Goal: Task Accomplishment & Management: Use online tool/utility

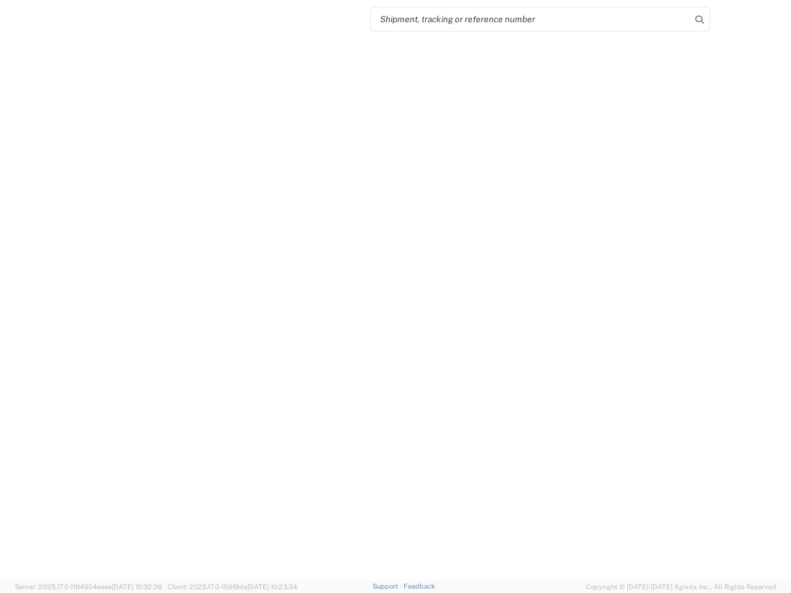
select select "US"
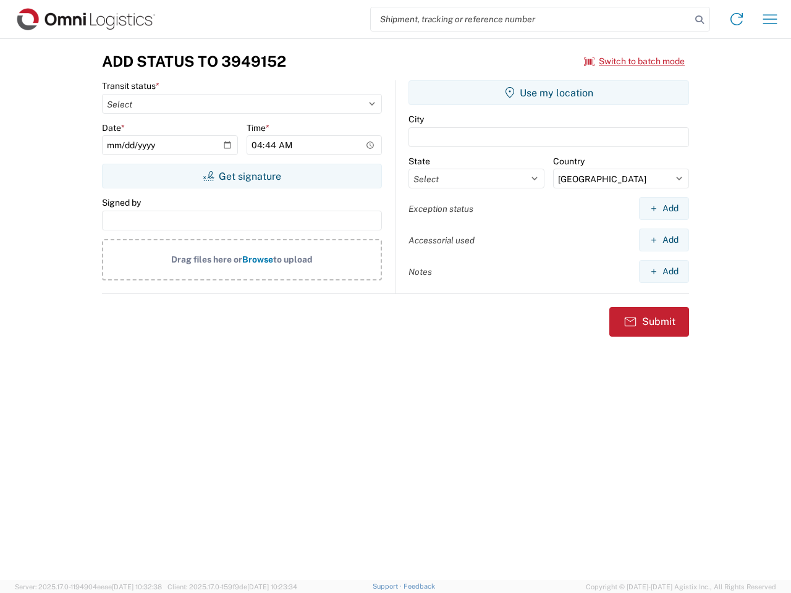
click at [531, 19] on input "search" at bounding box center [531, 18] width 320 height 23
click at [700, 20] on icon at bounding box center [699, 19] width 17 height 17
click at [737, 19] on icon at bounding box center [737, 19] width 20 height 20
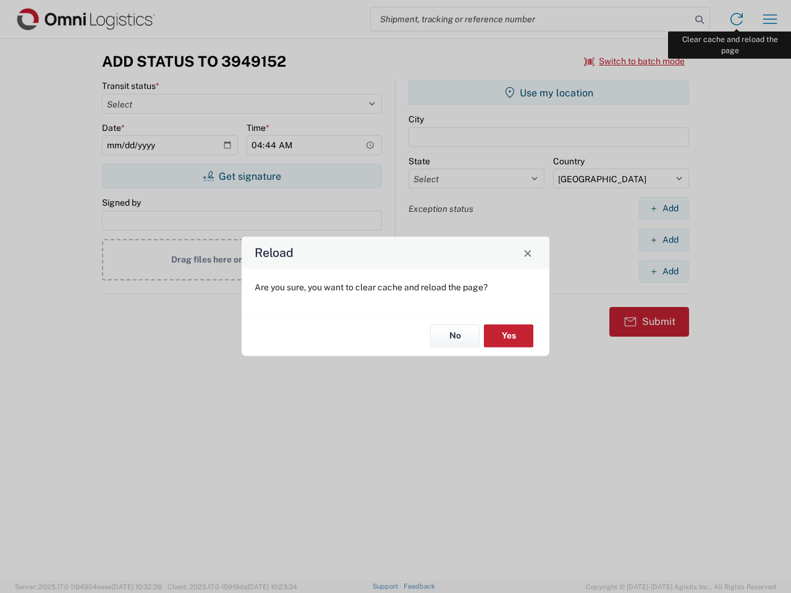
click at [770, 19] on div "Reload Are you sure, you want to clear cache and reload the page? No Yes" at bounding box center [395, 296] width 791 height 593
click at [635, 61] on div "Reload Are you sure, you want to clear cache and reload the page? No Yes" at bounding box center [395, 296] width 791 height 593
click at [242, 176] on div "Reload Are you sure, you want to clear cache and reload the page? No Yes" at bounding box center [395, 296] width 791 height 593
click at [549, 93] on div "Reload Are you sure, you want to clear cache and reload the page? No Yes" at bounding box center [395, 296] width 791 height 593
click at [664, 208] on div "Reload Are you sure, you want to clear cache and reload the page? No Yes" at bounding box center [395, 296] width 791 height 593
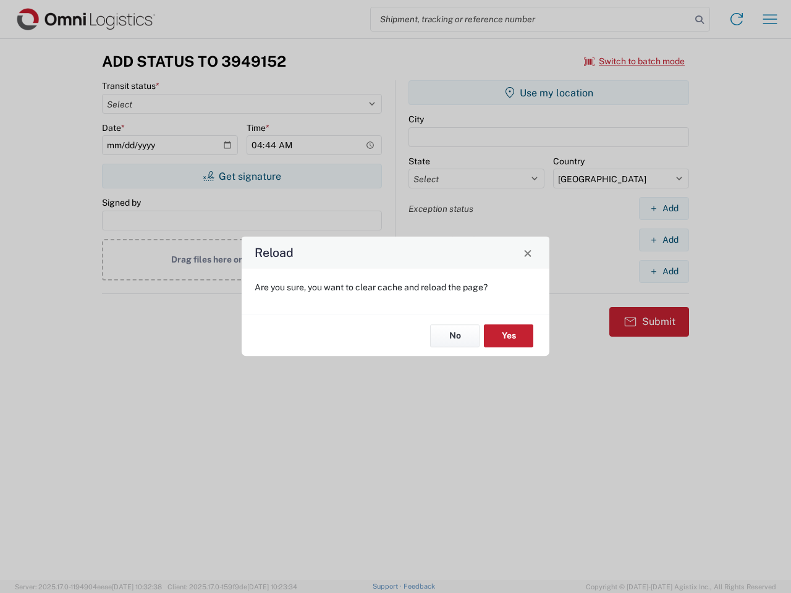
click at [664, 240] on div "Reload Are you sure, you want to clear cache and reload the page? No Yes" at bounding box center [395, 296] width 791 height 593
click at [664, 271] on div "Reload Are you sure, you want to clear cache and reload the page? No Yes" at bounding box center [395, 296] width 791 height 593
